Goal: Complete application form: Complete application form

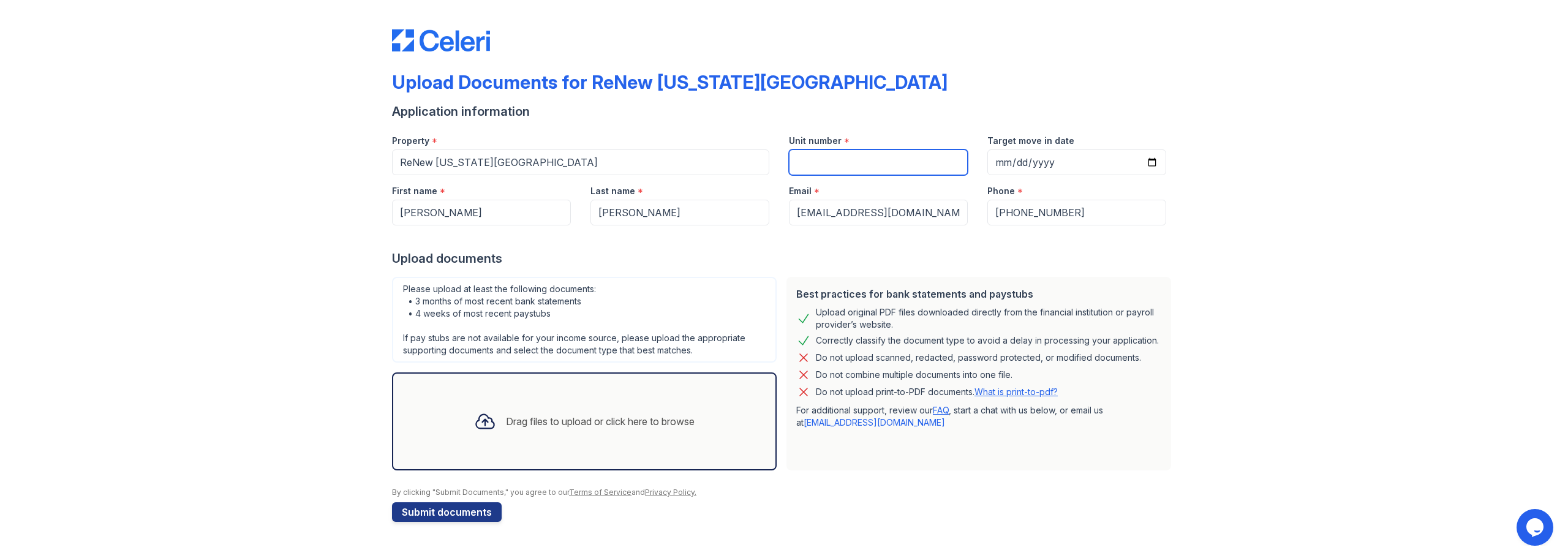
click at [812, 163] on input "Unit number" at bounding box center [879, 162] width 178 height 25
type input "11"
click at [1009, 163] on input "Target move in date" at bounding box center [1077, 162] width 178 height 25
click at [1155, 162] on input "Target move in date" at bounding box center [1077, 162] width 178 height 25
type input "[DATE]"
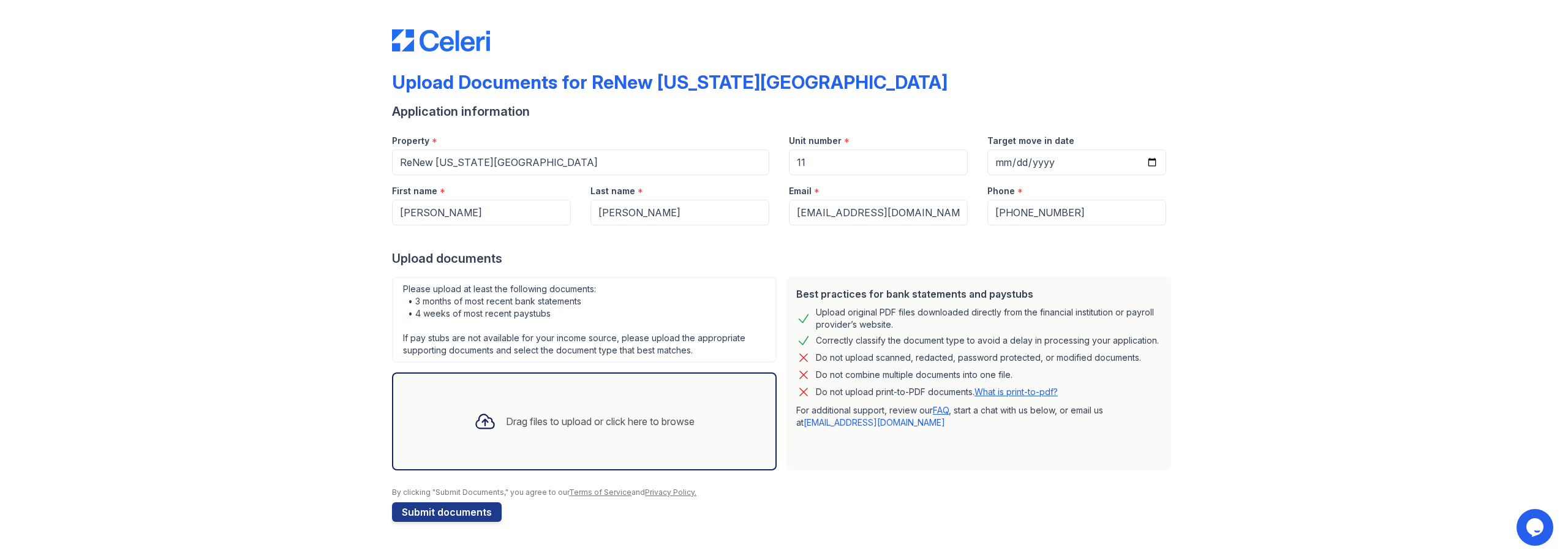
click at [1263, 285] on div "Upload Documents for ReNew Washington Park Application information Property * R…" at bounding box center [784, 273] width 1529 height 546
click at [499, 433] on div "Drag files to upload or click here to browse" at bounding box center [584, 422] width 240 height 41
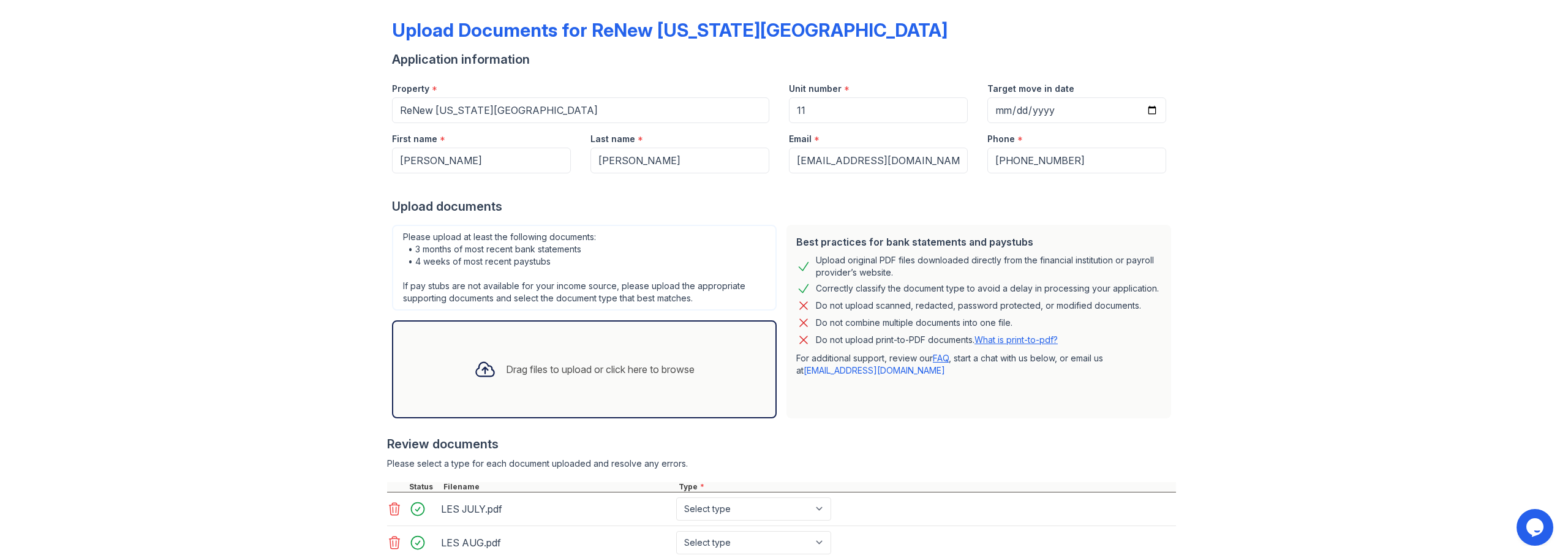
scroll to position [171, 0]
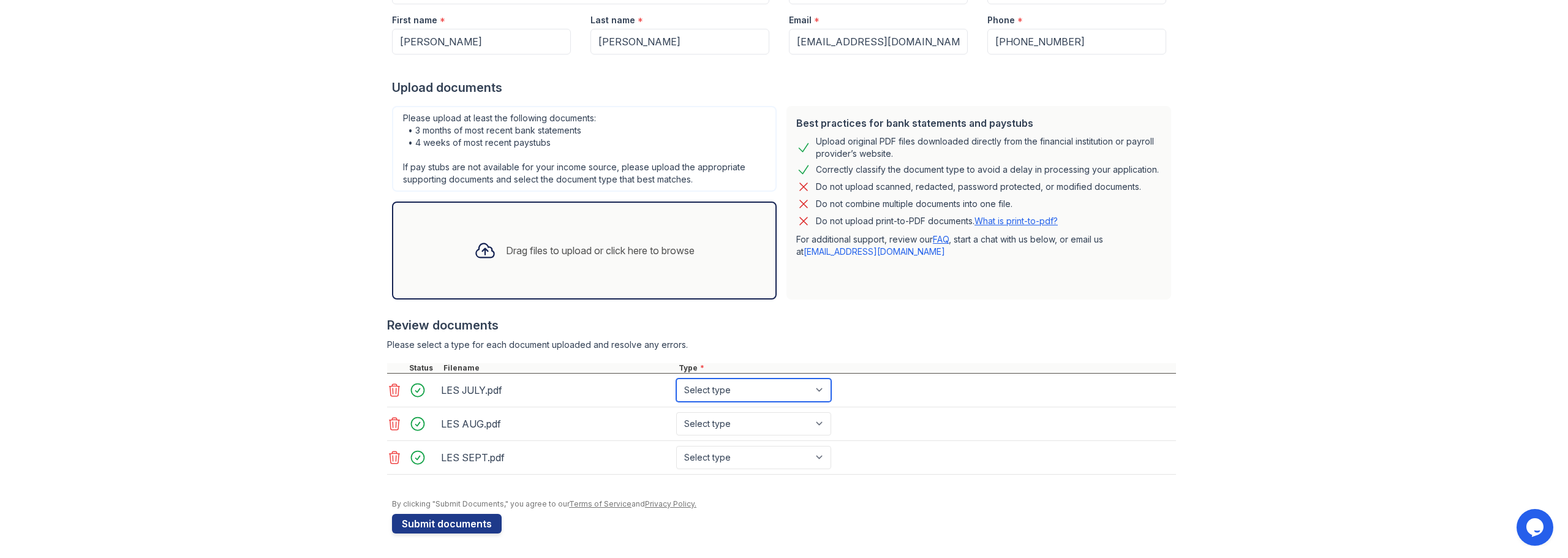
click at [704, 386] on select "Select type Paystub Bank Statement Offer Letter Tax Documents Benefit Award Let…" at bounding box center [754, 390] width 155 height 24
select select "paystub"
click at [677, 379] on select "Select type Paystub Bank Statement Offer Letter Tax Documents Benefit Award Let…" at bounding box center [754, 390] width 155 height 24
click at [726, 415] on select "Select type Paystub Bank Statement Offer Letter Tax Documents Benefit Award Let…" at bounding box center [754, 424] width 155 height 24
select select "paystub"
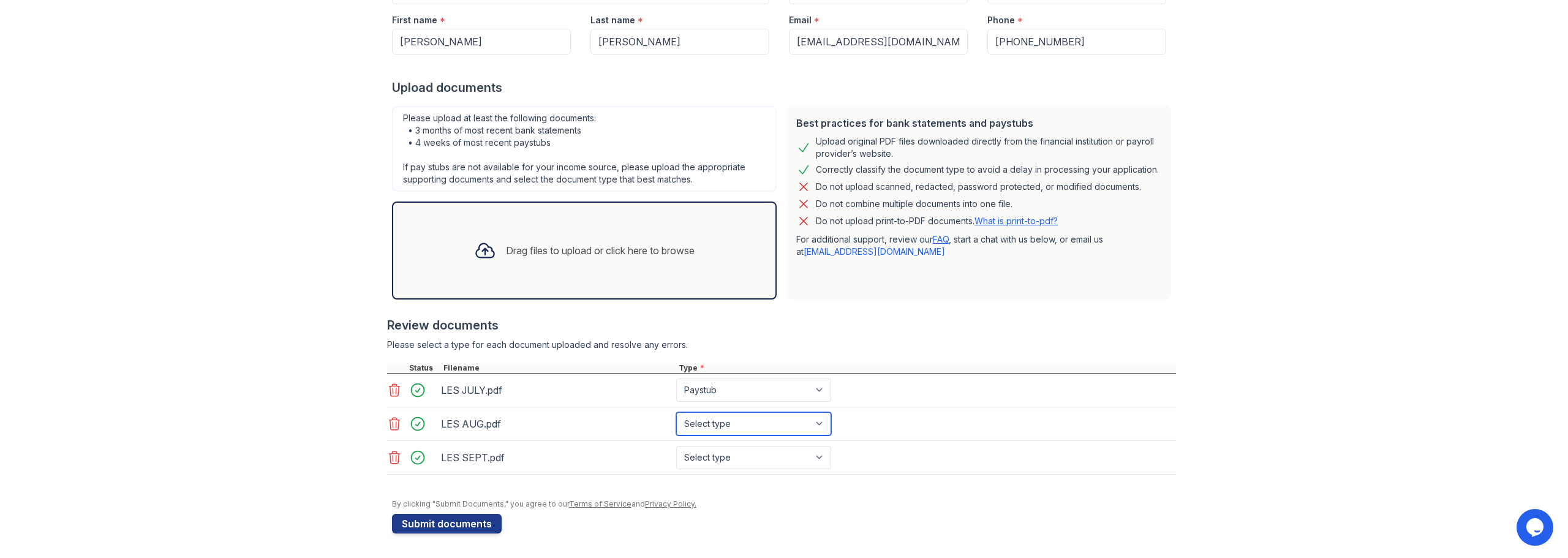
click at [677, 412] on select "Select type Paystub Bank Statement Offer Letter Tax Documents Benefit Award Let…" at bounding box center [754, 424] width 155 height 24
click at [752, 452] on select "Select type Paystub Bank Statement Offer Letter Tax Documents Benefit Award Let…" at bounding box center [754, 458] width 155 height 24
select select "paystub"
click at [677, 446] on select "Select type Paystub Bank Statement Offer Letter Tax Documents Benefit Award Let…" at bounding box center [754, 458] width 155 height 24
click at [461, 517] on button "Submit documents" at bounding box center [447, 524] width 110 height 20
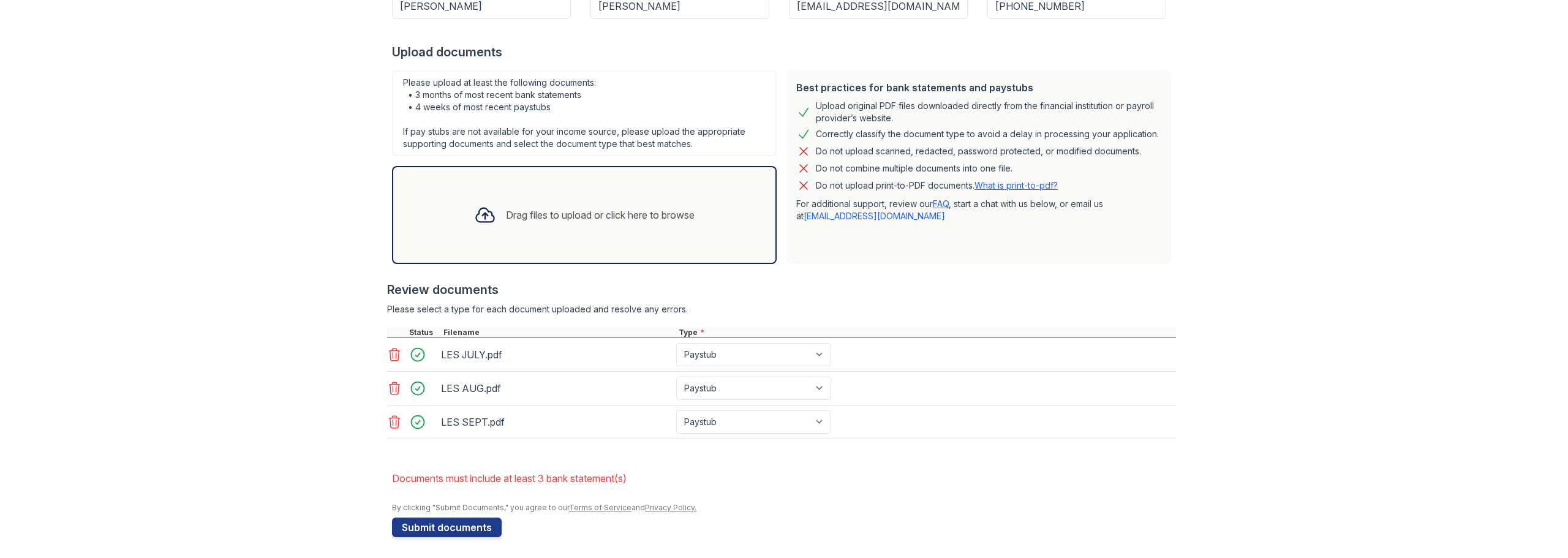
scroll to position [244, 0]
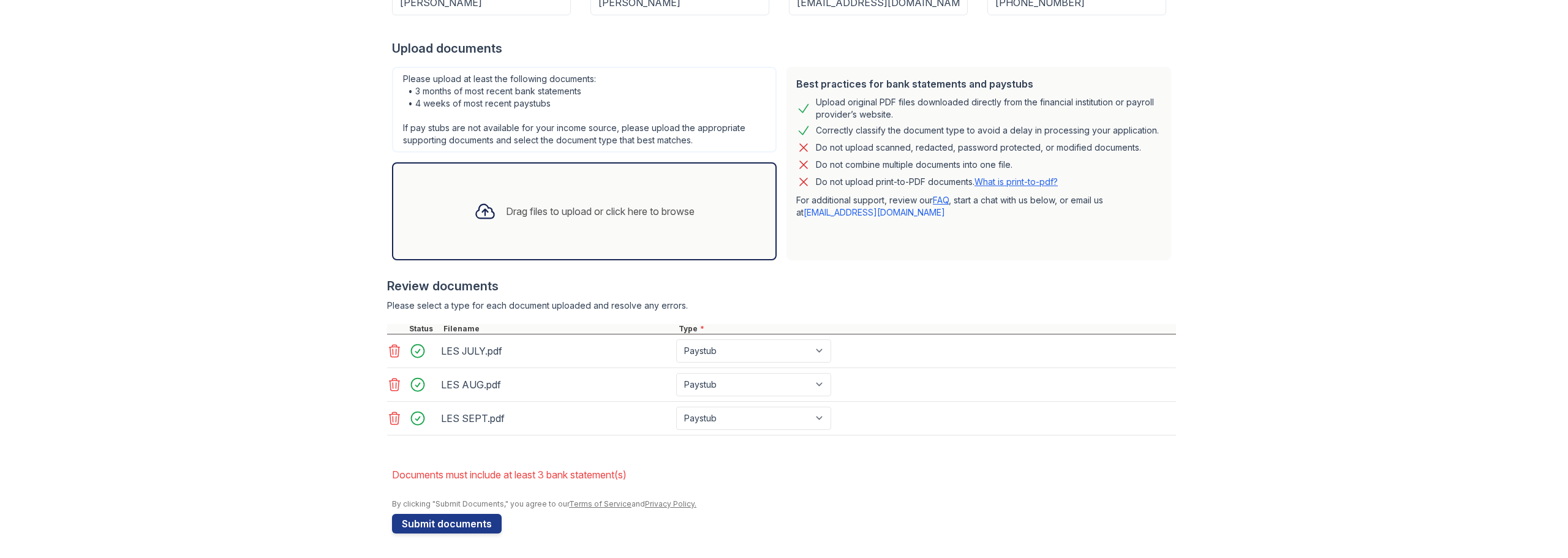
click at [517, 223] on div "Drag files to upload or click here to browse" at bounding box center [584, 211] width 240 height 41
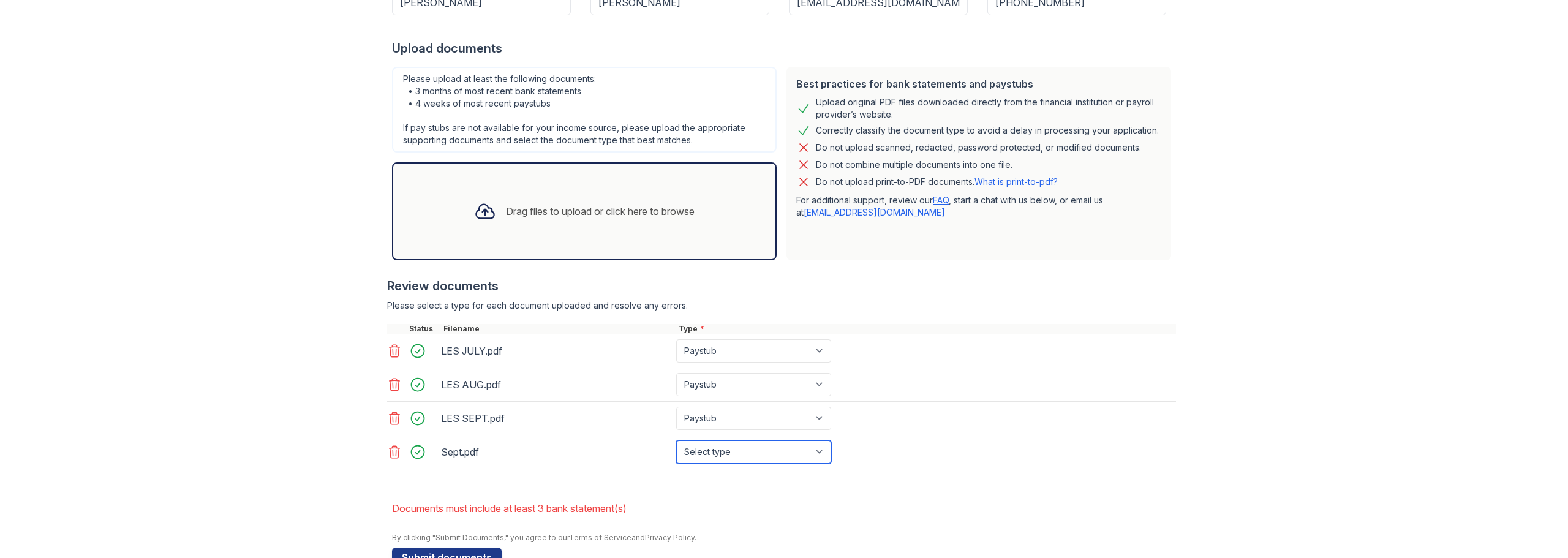
click at [799, 447] on select "Select type Paystub Bank Statement Offer Letter Tax Documents Benefit Award Let…" at bounding box center [754, 452] width 155 height 24
select select "bank_statement"
click at [677, 440] on select "Select type Paystub Bank Statement Offer Letter Tax Documents Benefit Award Let…" at bounding box center [754, 452] width 155 height 24
click at [347, 303] on div "Upload Documents for ReNew Washington Park Please correct the errors below. App…" at bounding box center [784, 174] width 1529 height 837
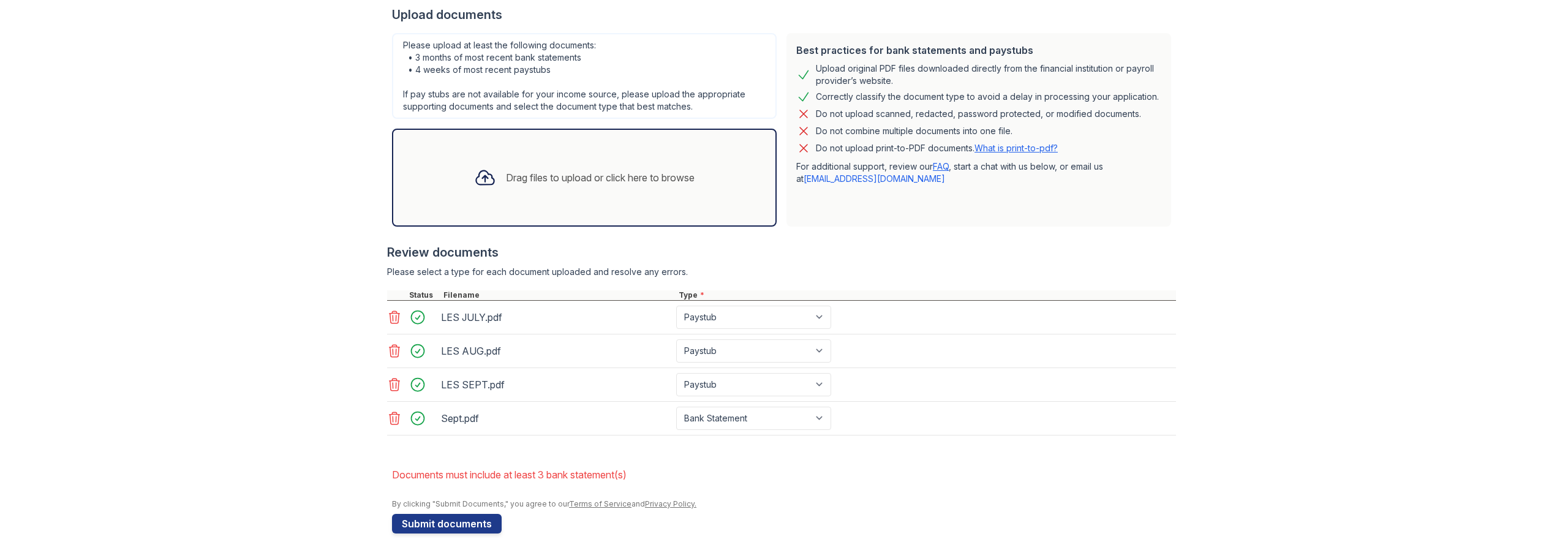
click at [551, 182] on div "Drag files to upload or click here to browse" at bounding box center [600, 178] width 188 height 15
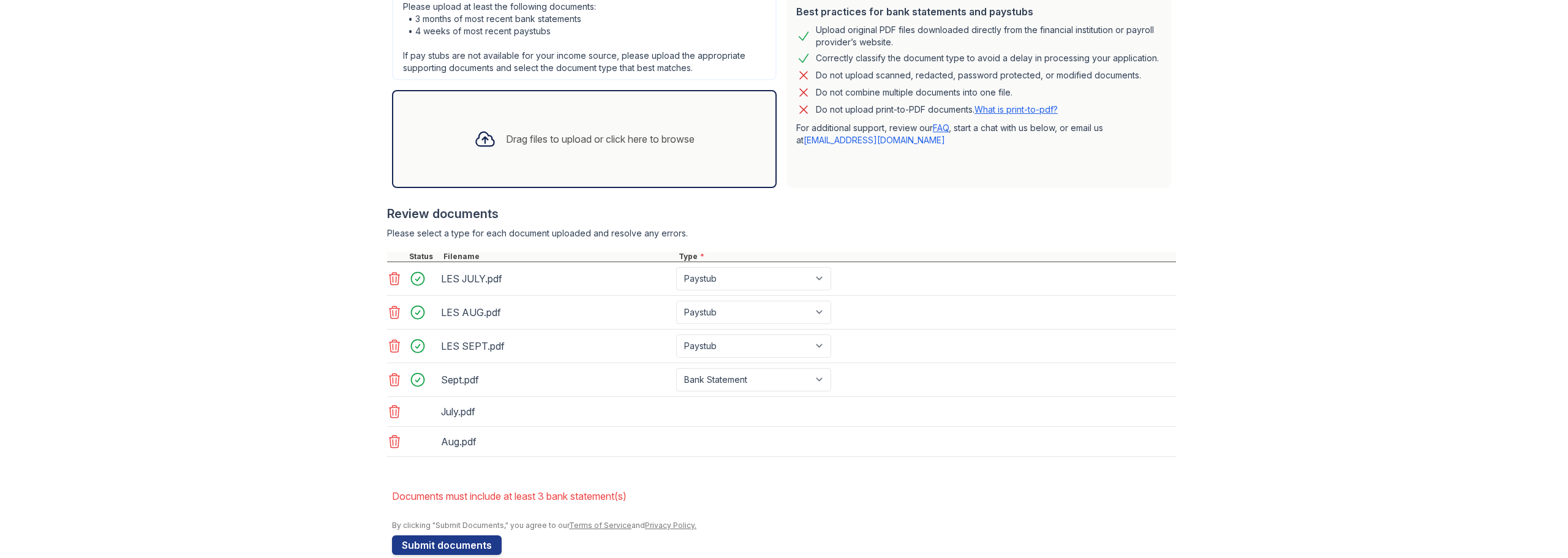
scroll to position [338, 0]
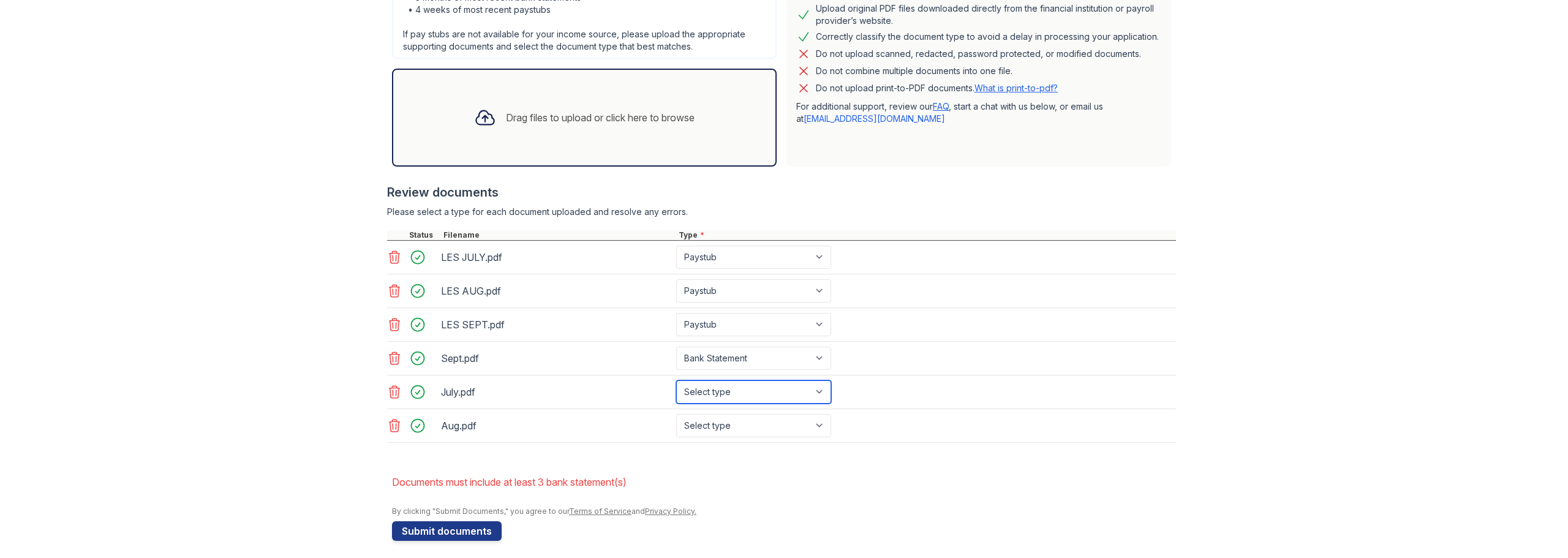
click at [801, 397] on select "Select type Paystub Bank Statement Offer Letter Tax Documents Benefit Award Let…" at bounding box center [754, 392] width 155 height 24
select select "bank_statement"
click at [677, 380] on select "Select type Paystub Bank Statement Offer Letter Tax Documents Benefit Award Let…" at bounding box center [754, 392] width 155 height 24
click at [772, 426] on select "Select type Paystub Bank Statement Offer Letter Tax Documents Benefit Award Let…" at bounding box center [754, 426] width 155 height 24
select select "bank_statement"
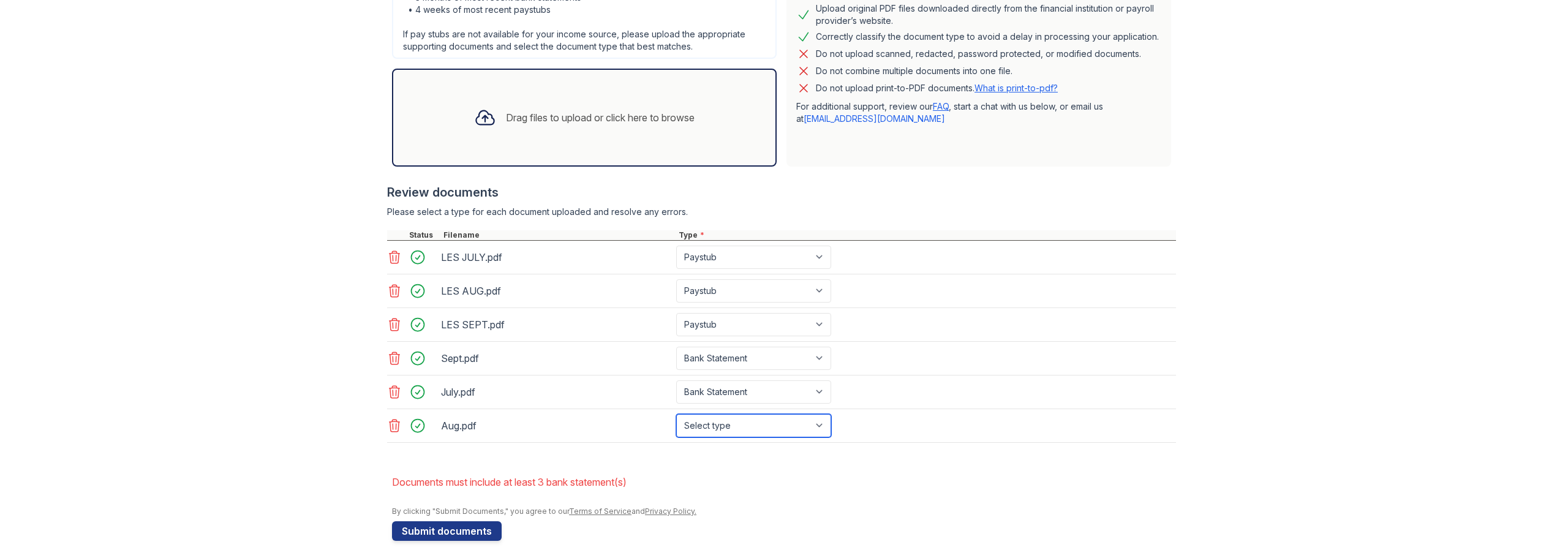
click at [677, 414] on select "Select type Paystub Bank Statement Offer Letter Tax Documents Benefit Award Let…" at bounding box center [754, 426] width 155 height 24
click at [277, 306] on div "Upload Documents for ReNew Washington Park Please correct the errors below. App…" at bounding box center [784, 114] width 1529 height 904
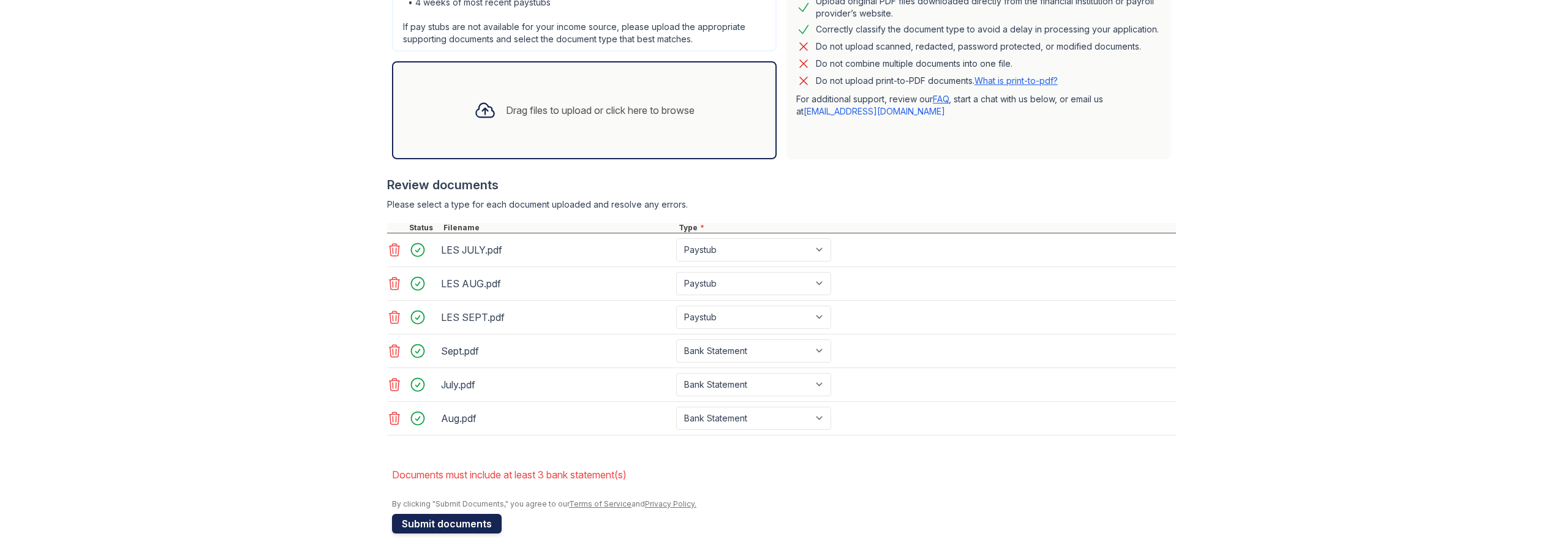
click at [446, 522] on button "Submit documents" at bounding box center [447, 524] width 110 height 20
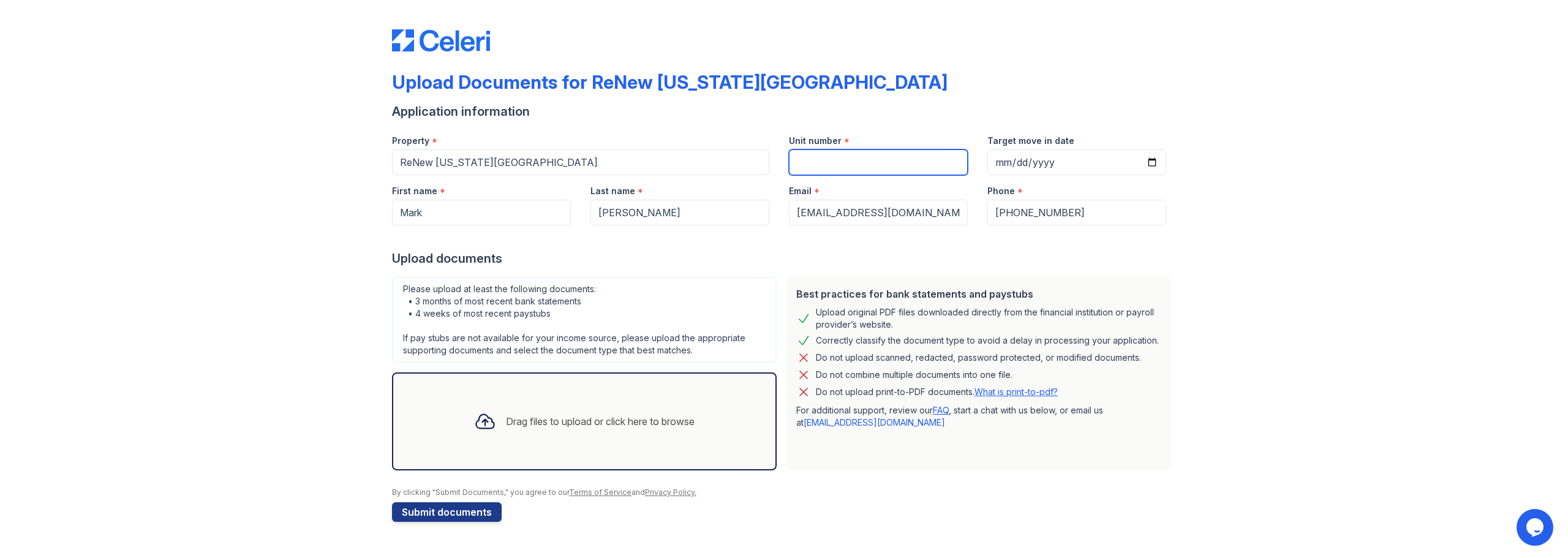
click at [824, 166] on input "Unit number" at bounding box center [879, 162] width 178 height 25
type input "11"
click at [1154, 161] on input "Target move in date" at bounding box center [1077, 162] width 178 height 25
type input "[DATE]"
click at [1256, 279] on div "Upload Documents for ReNew [US_STATE][GEOGRAPHIC_DATA] Application information …" at bounding box center [784, 273] width 1529 height 546
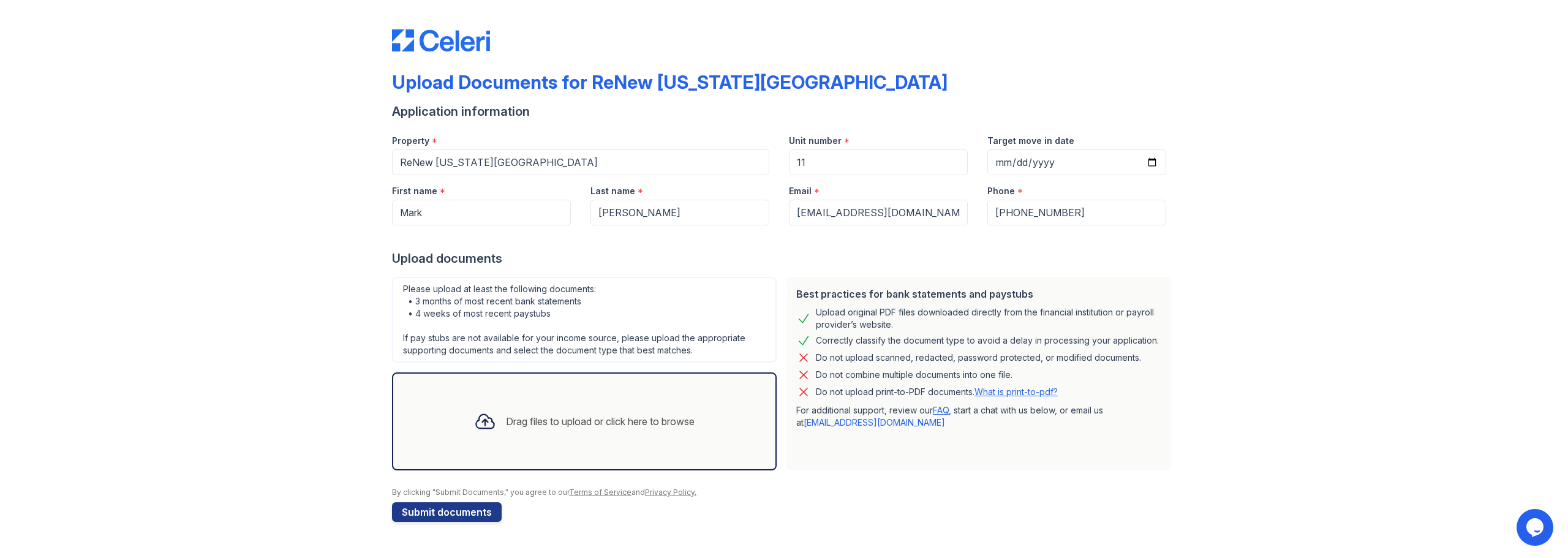
click at [494, 432] on div at bounding box center [485, 422] width 31 height 31
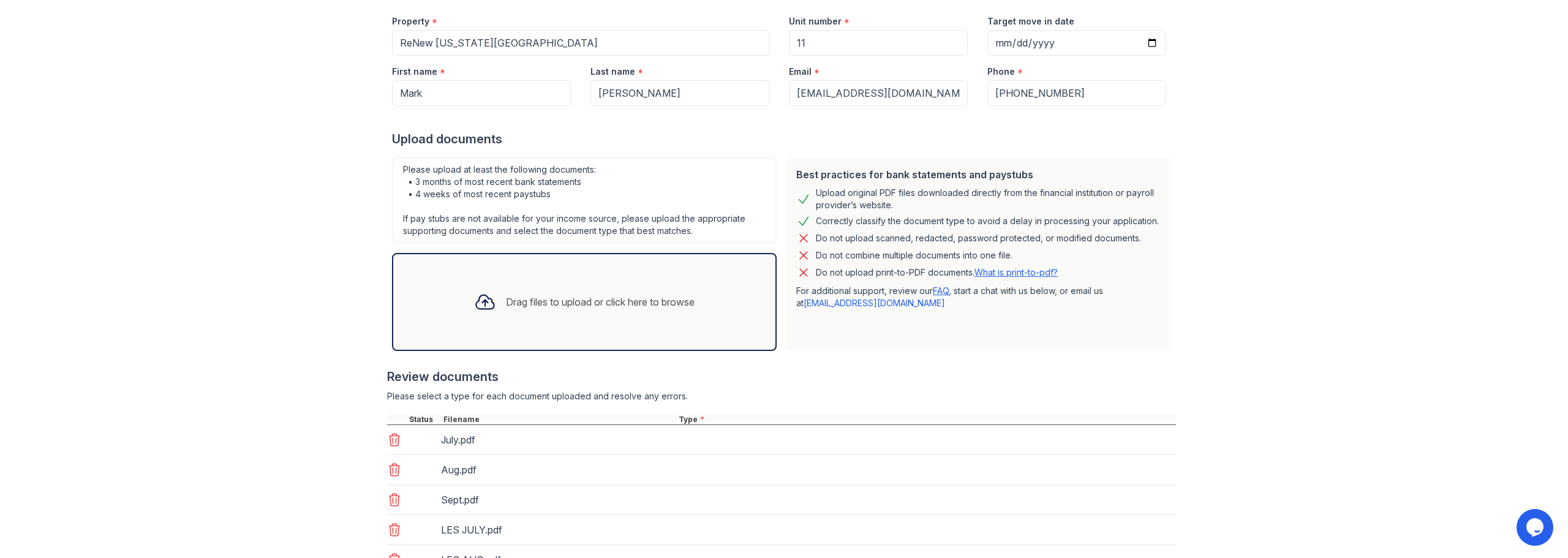
scroll to position [250, 0]
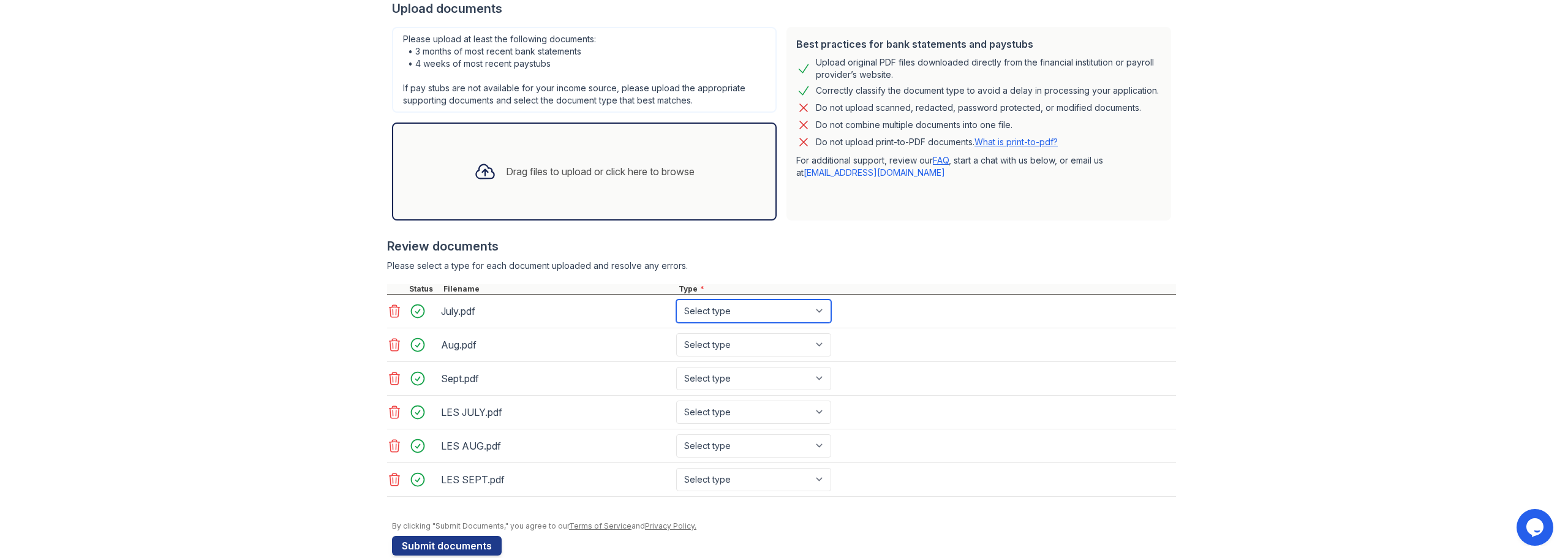
click at [759, 311] on select "Select type Paystub Bank Statement Offer Letter Tax Documents Benefit Award Let…" at bounding box center [754, 312] width 155 height 24
select select "bank_statement"
click at [677, 300] on select "Select type Paystub Bank Statement Offer Letter Tax Documents Benefit Award Let…" at bounding box center [754, 312] width 155 height 24
click at [752, 340] on select "Select type Paystub Bank Statement Offer Letter Tax Documents Benefit Award Let…" at bounding box center [754, 345] width 155 height 24
select select "bank_statement"
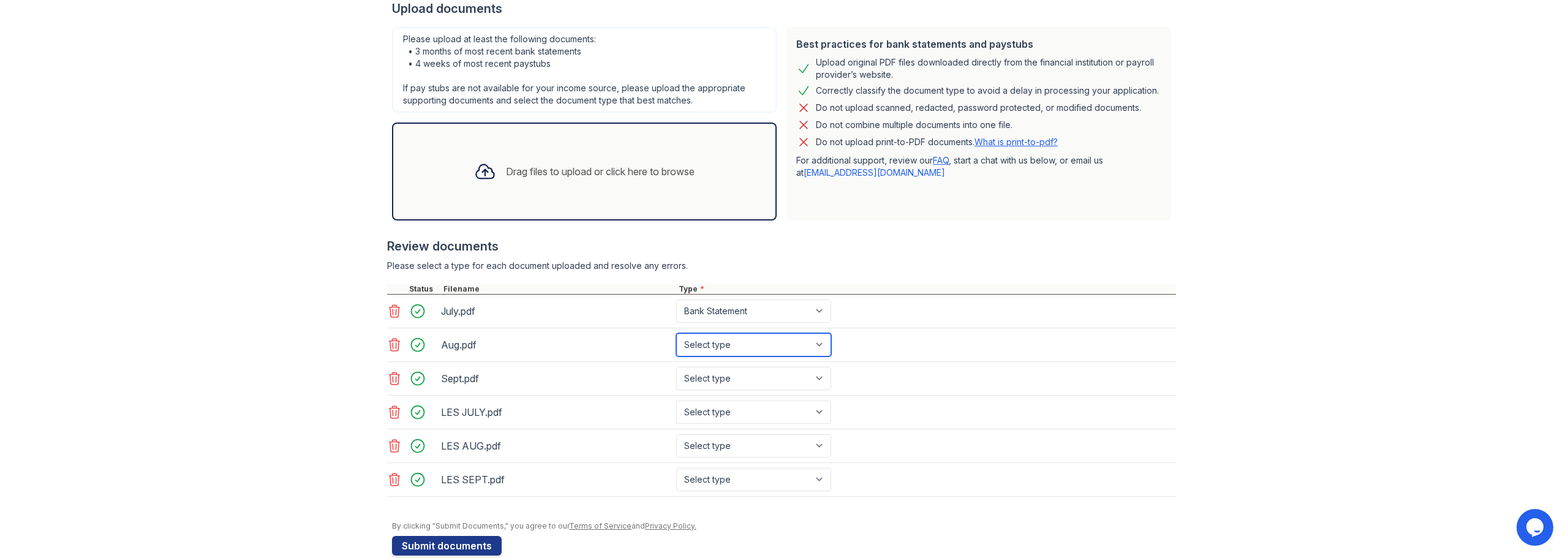
click at [677, 333] on select "Select type Paystub Bank Statement Offer Letter Tax Documents Benefit Award Let…" at bounding box center [754, 345] width 155 height 24
click at [737, 370] on select "Select type Paystub Bank Statement Offer Letter Tax Documents Benefit Award Let…" at bounding box center [754, 379] width 155 height 24
select select "bank_statement"
click at [677, 367] on select "Select type Paystub Bank Statement Offer Letter Tax Documents Benefit Award Let…" at bounding box center [754, 379] width 155 height 24
click at [746, 417] on select "Select type Paystub Bank Statement Offer Letter Tax Documents Benefit Award Let…" at bounding box center [754, 413] width 155 height 24
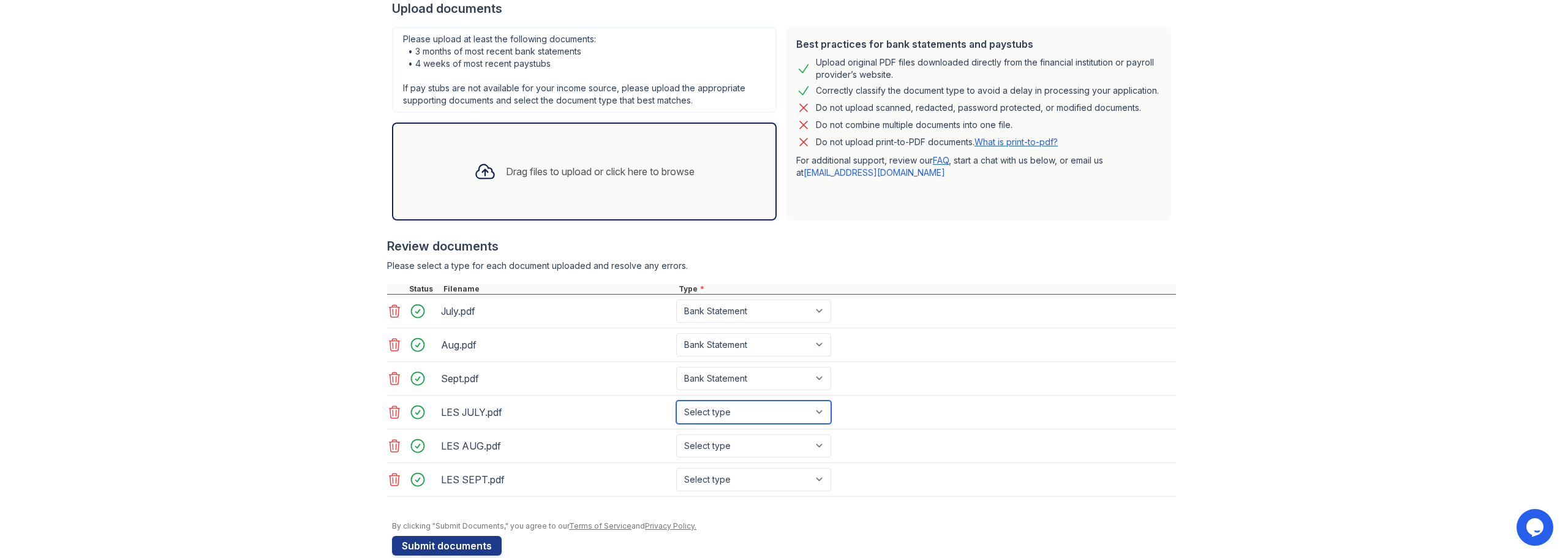
select select "paystub"
click at [677, 401] on select "Select type Paystub Bank Statement Offer Letter Tax Documents Benefit Award Let…" at bounding box center [754, 413] width 155 height 24
click at [726, 443] on select "Select type Paystub Bank Statement Offer Letter Tax Documents Benefit Award Let…" at bounding box center [754, 446] width 155 height 24
select select "paystub"
click at [677, 434] on select "Select type Paystub Bank Statement Offer Letter Tax Documents Benefit Award Let…" at bounding box center [754, 446] width 155 height 24
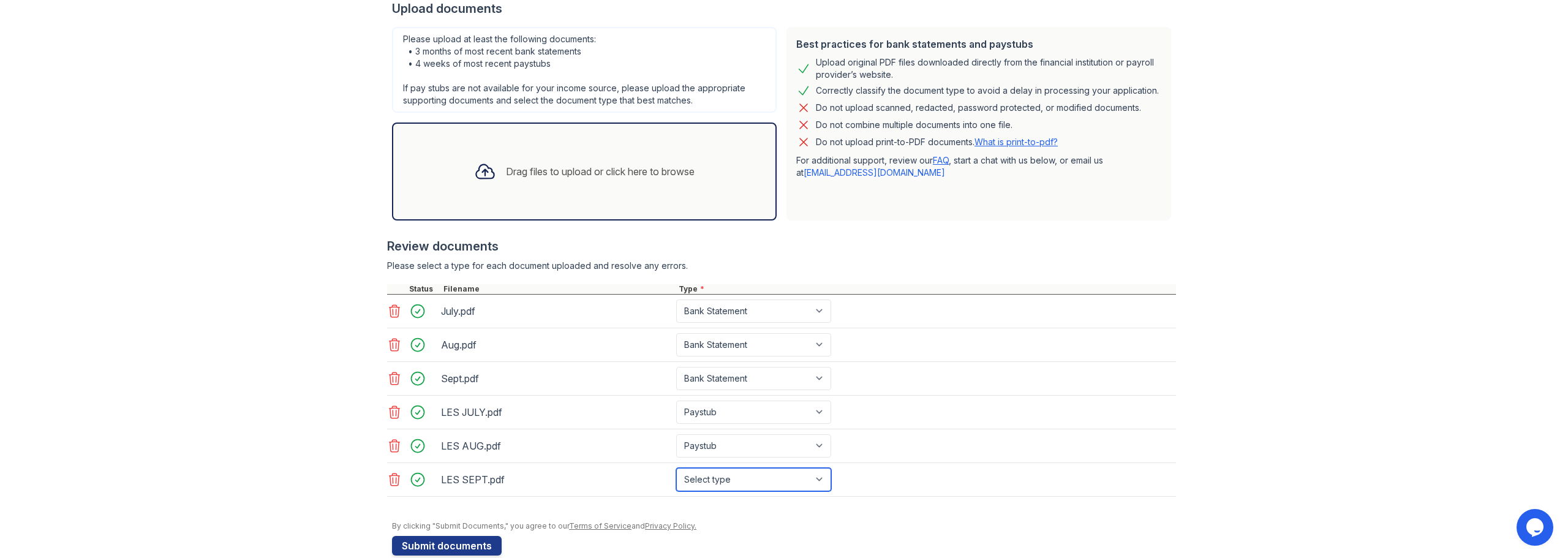
click at [742, 473] on select "Select type Paystub Bank Statement Offer Letter Tax Documents Benefit Award Let…" at bounding box center [754, 480] width 155 height 24
select select "paystub"
click at [677, 468] on select "Select type Paystub Bank Statement Offer Letter Tax Documents Benefit Award Let…" at bounding box center [754, 480] width 155 height 24
click at [202, 399] on div "Upload Documents for ReNew [US_STATE][GEOGRAPHIC_DATA] Application information …" at bounding box center [784, 165] width 1529 height 831
click at [425, 542] on button "Submit documents" at bounding box center [447, 546] width 110 height 20
